Goal: Task Accomplishment & Management: Use online tool/utility

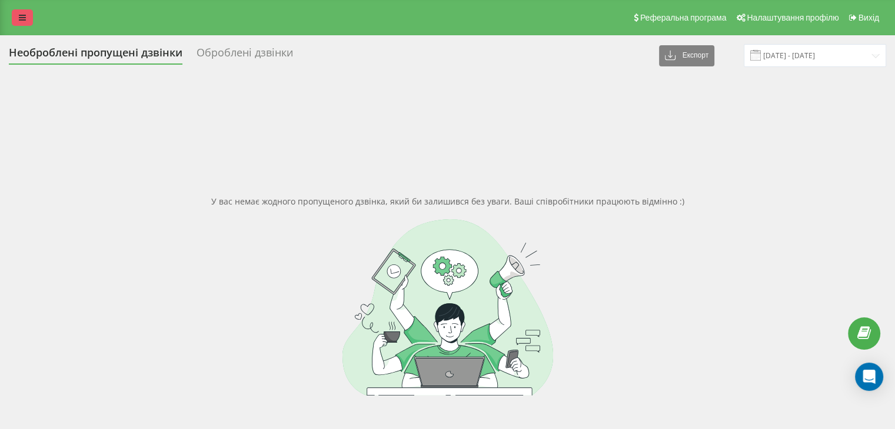
click at [19, 12] on link at bounding box center [22, 17] width 21 height 16
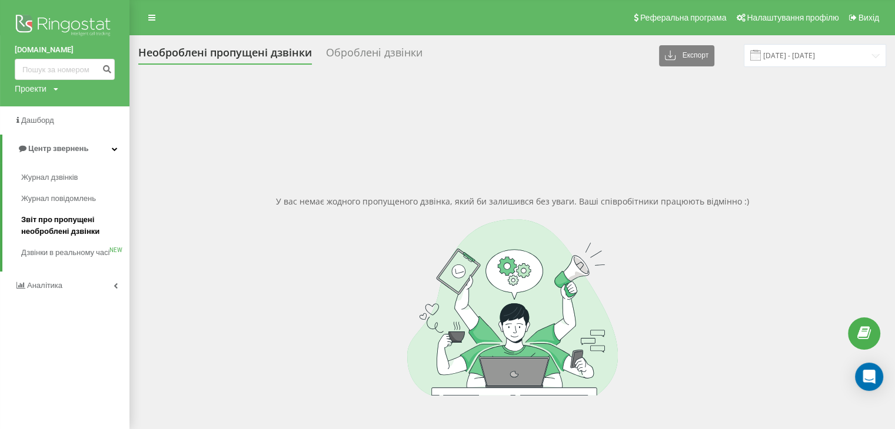
click at [41, 226] on span "Звіт про пропущені необроблені дзвінки" at bounding box center [72, 226] width 102 height 24
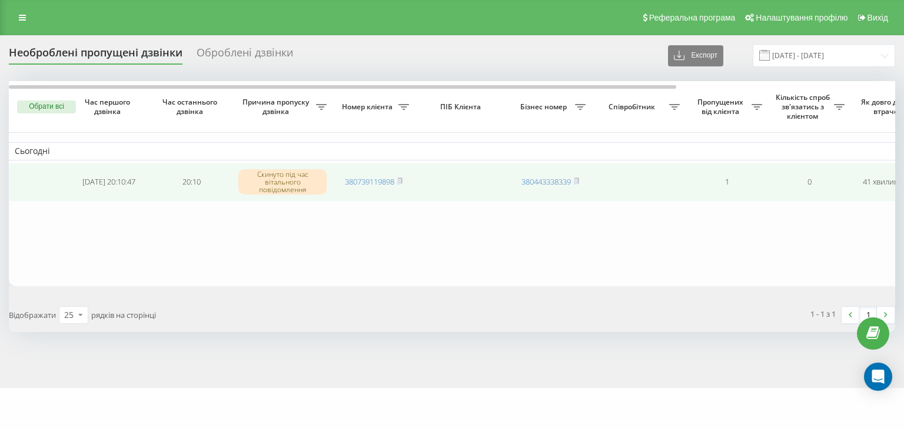
click at [404, 184] on td "380739119898" at bounding box center [373, 182] width 82 height 39
click at [402, 184] on icon at bounding box center [399, 181] width 5 height 7
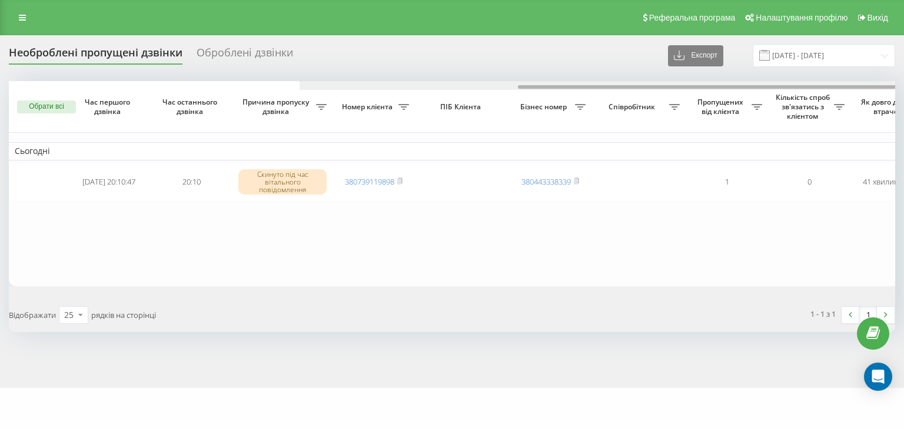
click at [865, 86] on div at bounding box center [742, 85] width 886 height 9
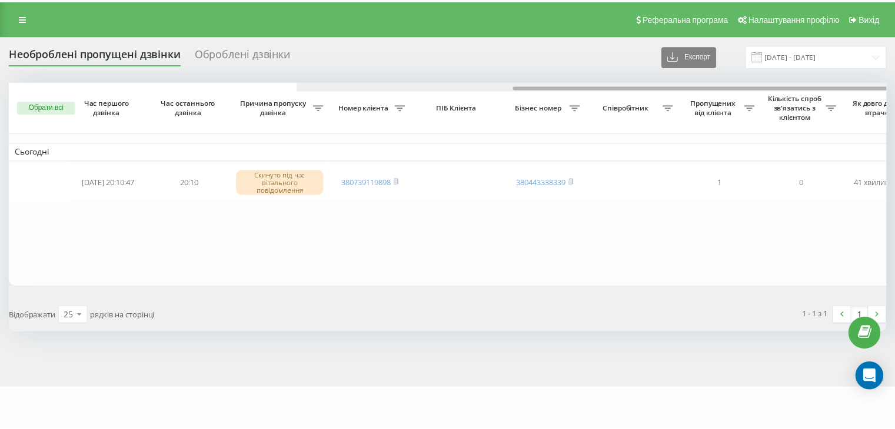
scroll to position [0, 290]
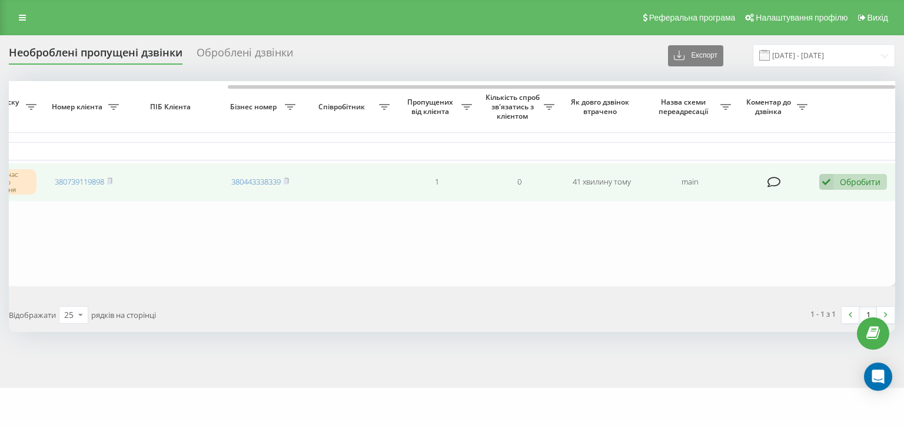
click at [868, 182] on div "Обробити" at bounding box center [859, 181] width 41 height 11
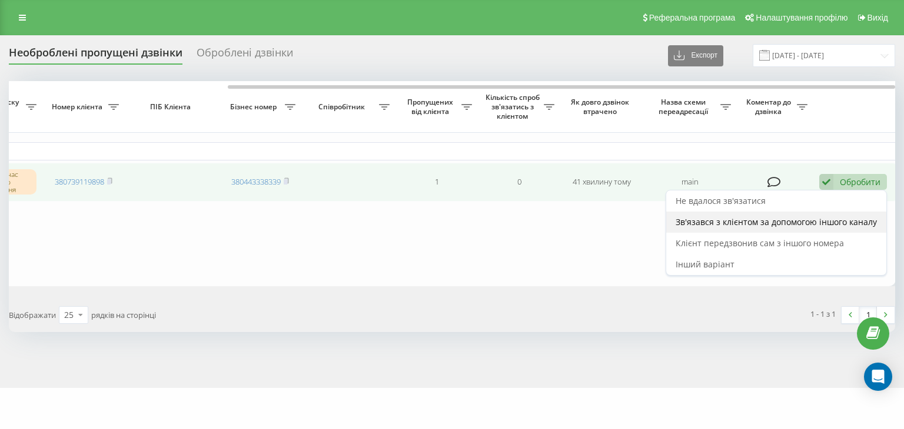
drag, startPoint x: 840, startPoint y: 250, endPoint x: 834, endPoint y: 225, distance: 25.5
click at [834, 225] on div "Не вдалося зв'язатися Зв'язався з клієнтом за допомогою іншого каналу Клієнт пе…" at bounding box center [775, 233] width 221 height 86
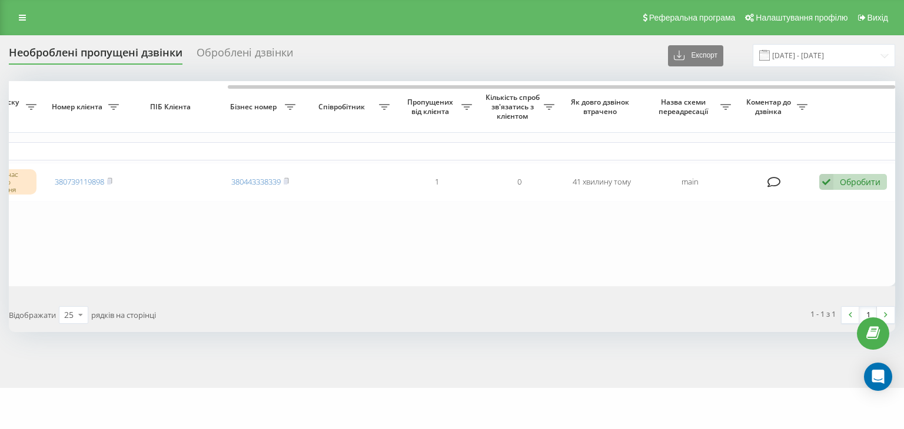
click at [834, 225] on table "Сьогодні 2025-08-20 20:10:47 20:10 Скинуто під час вітального повідомлення 3807…" at bounding box center [307, 183] width 1177 height 205
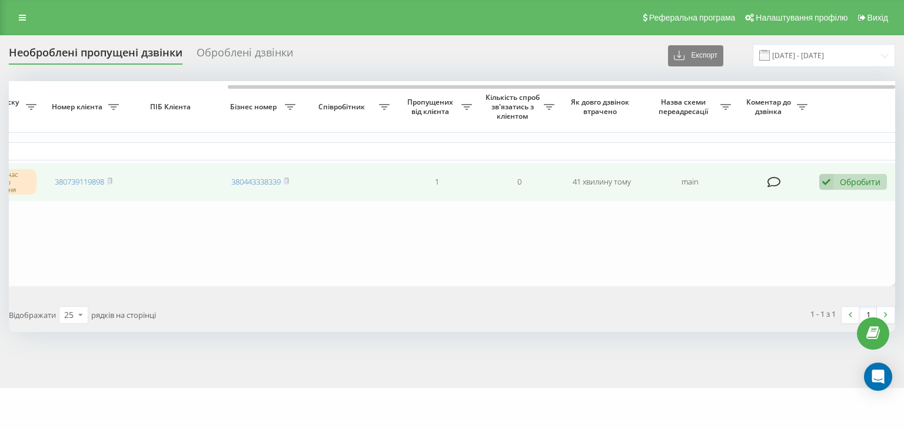
click at [842, 179] on div "Обробити" at bounding box center [859, 181] width 41 height 11
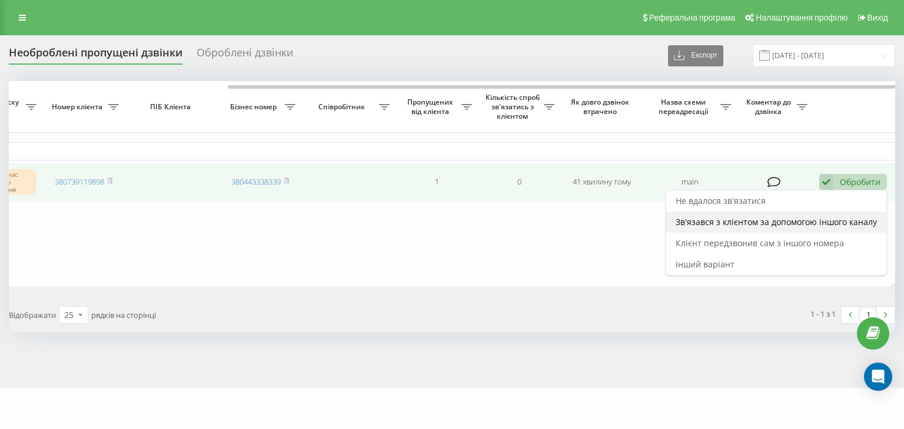
click at [832, 217] on span "Зв'язався з клієнтом за допомогою іншого каналу" at bounding box center [775, 221] width 201 height 11
